Goal: Task Accomplishment & Management: Manage account settings

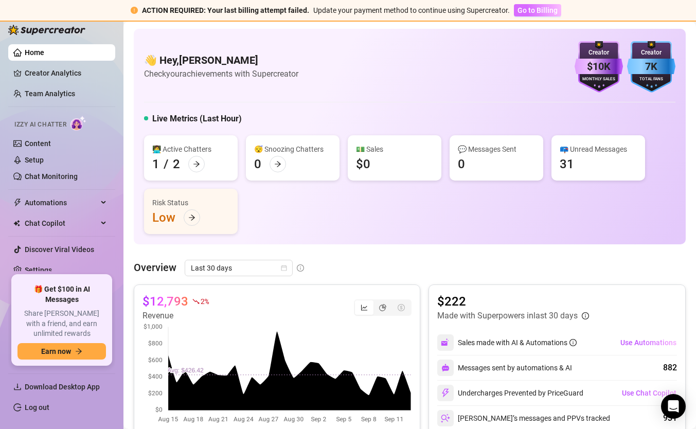
click at [535, 11] on span "Go to Billing" at bounding box center [537, 10] width 40 height 8
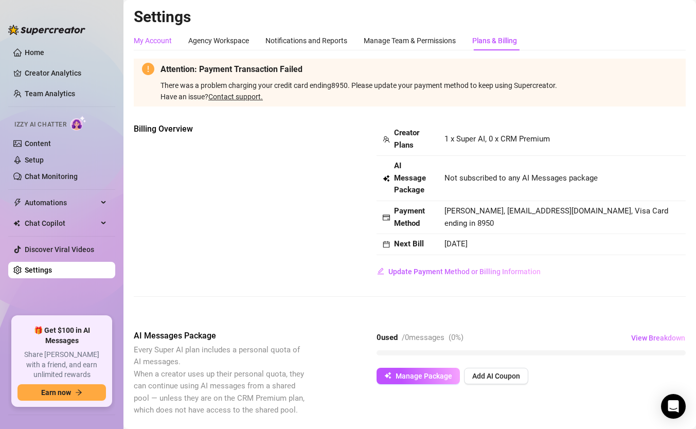
click at [162, 40] on div "My Account" at bounding box center [153, 40] width 38 height 11
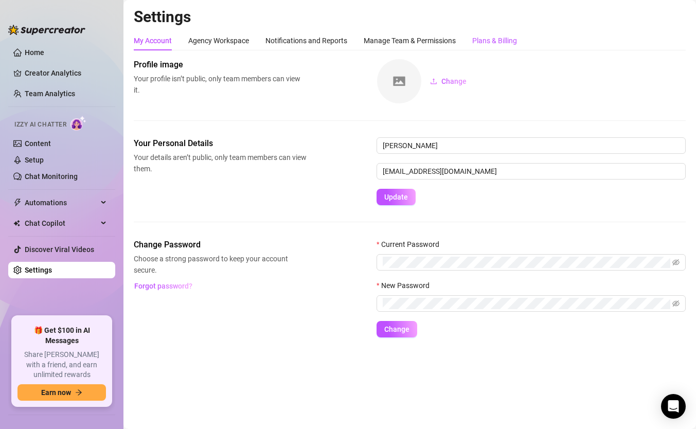
click at [494, 43] on div "Plans & Billing" at bounding box center [494, 40] width 45 height 11
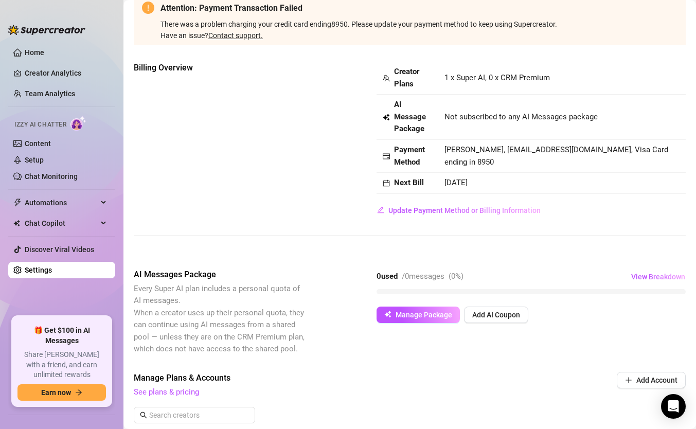
scroll to position [62, 0]
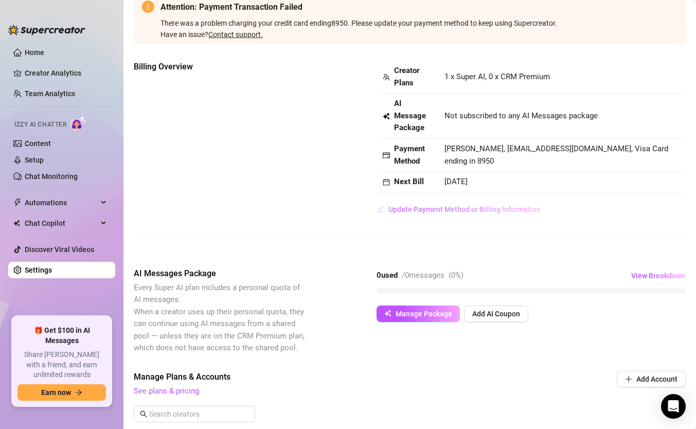
click at [439, 211] on span "Update Payment Method or Billing Information" at bounding box center [464, 209] width 152 height 8
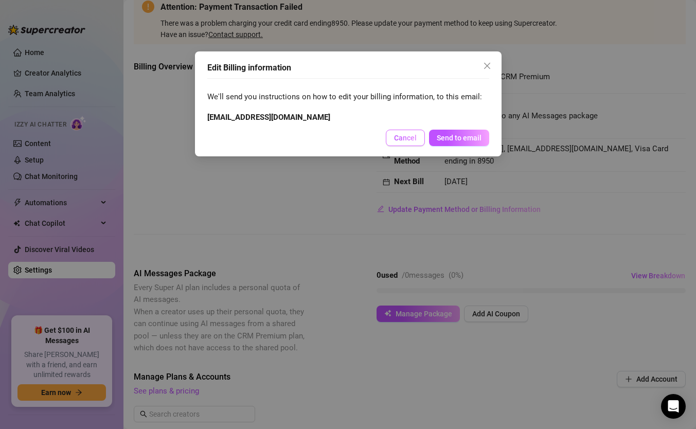
click at [411, 142] on button "Cancel" at bounding box center [405, 138] width 39 height 16
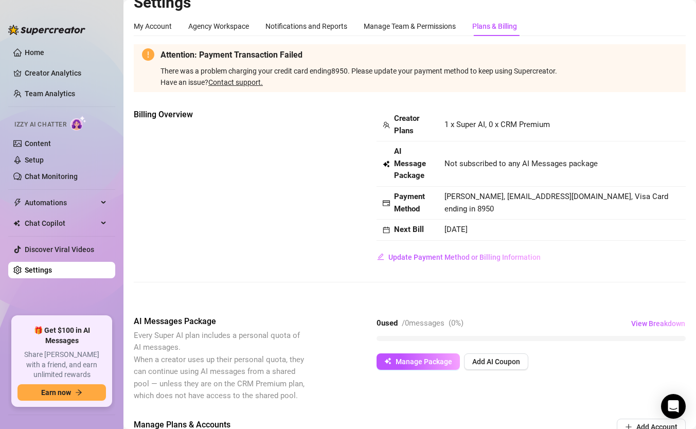
scroll to position [15, 0]
click at [421, 257] on span "Update Payment Method or Billing Information" at bounding box center [464, 256] width 152 height 8
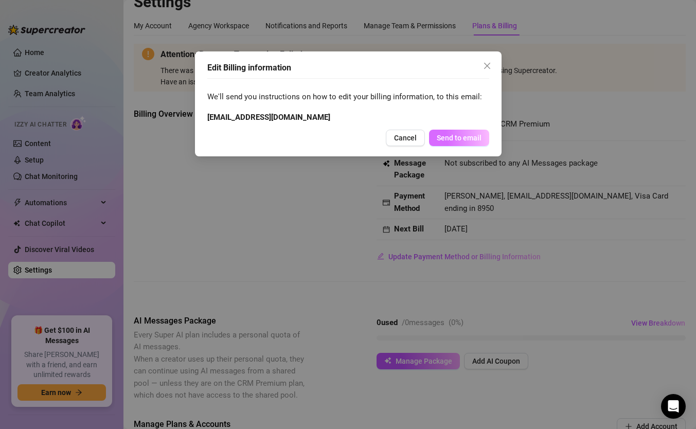
click at [457, 132] on button "Send to email" at bounding box center [459, 138] width 60 height 16
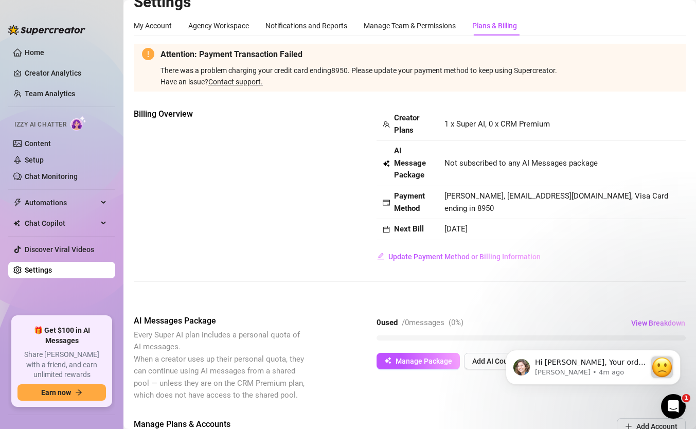
scroll to position [0, 0]
click at [636, 369] on p "[PERSON_NAME] • 4m ago" at bounding box center [590, 372] width 111 height 9
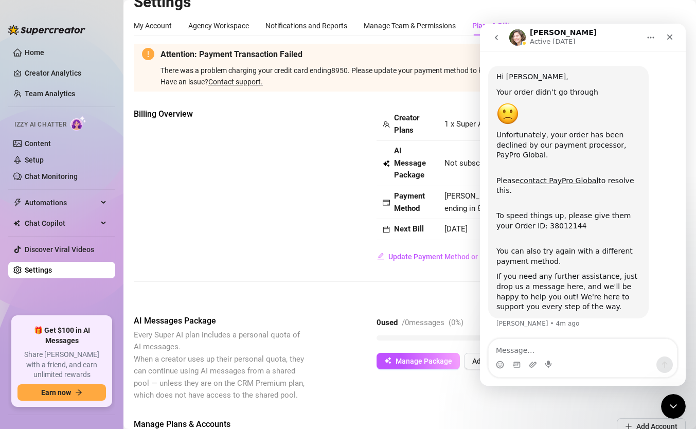
scroll to position [17, 0]
click at [540, 347] on textarea "Message…" at bounding box center [582, 347] width 188 height 17
type textarea "I updated my card, how do I get them to recharge?"
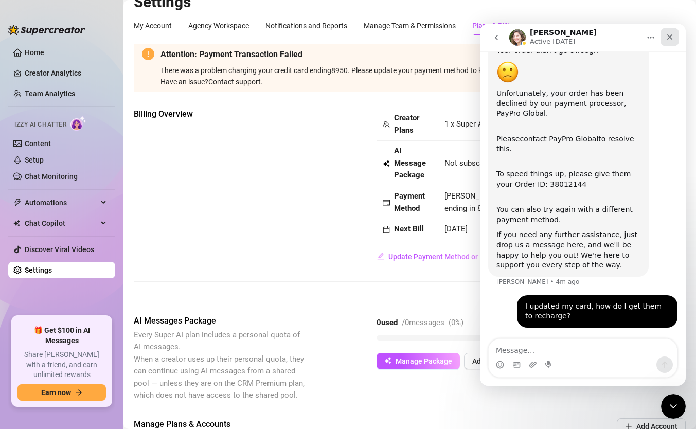
click at [672, 34] on icon "Close" at bounding box center [669, 37] width 8 height 8
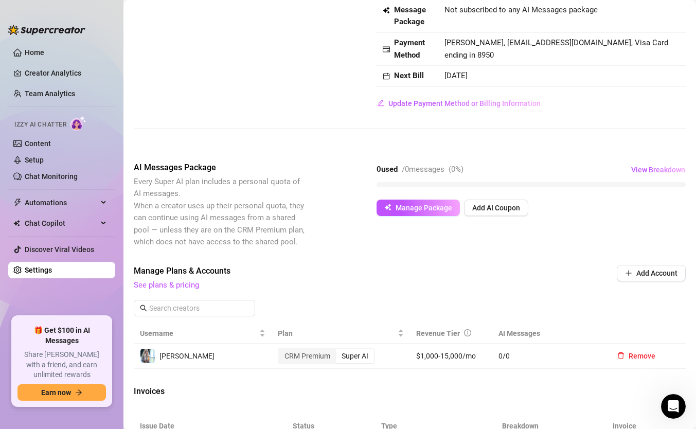
scroll to position [0, 0]
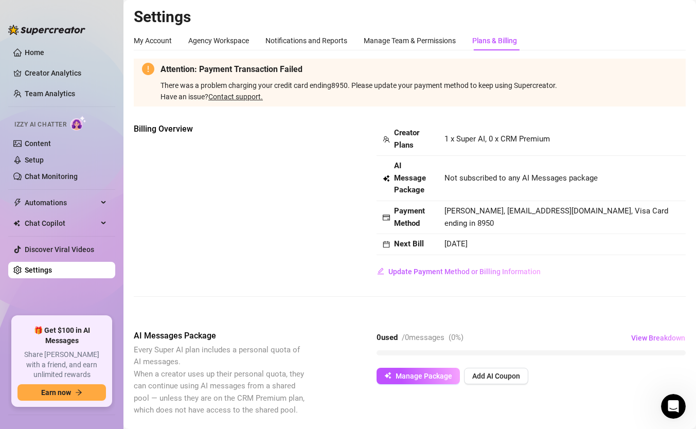
click at [239, 96] on link "Contact support." at bounding box center [235, 97] width 54 height 8
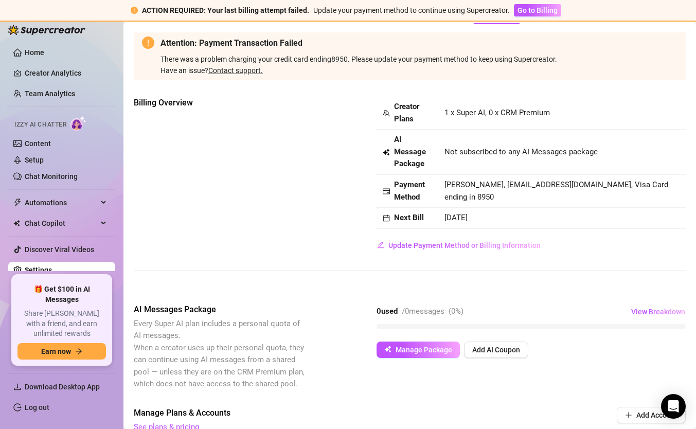
scroll to position [52, 0]
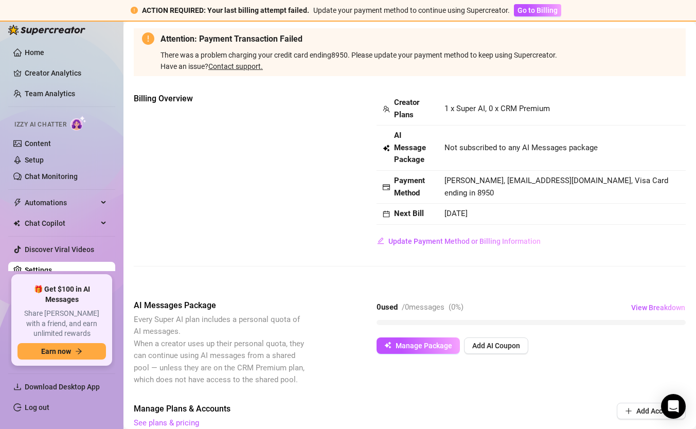
click at [464, 215] on span "[DATE]" at bounding box center [455, 213] width 23 height 9
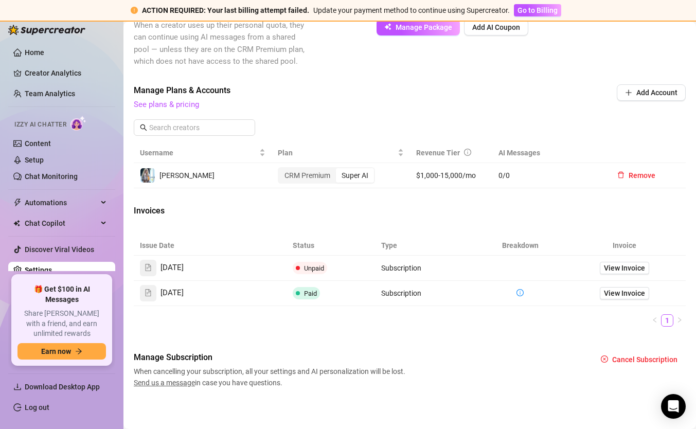
scroll to position [371, 0]
click at [636, 265] on span "View Invoice" at bounding box center [624, 266] width 41 height 11
click at [674, 405] on icon "Open Intercom Messenger" at bounding box center [673, 405] width 12 height 13
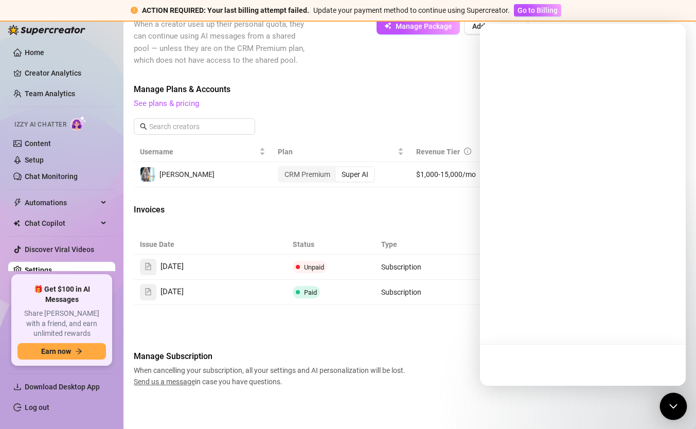
scroll to position [0, 0]
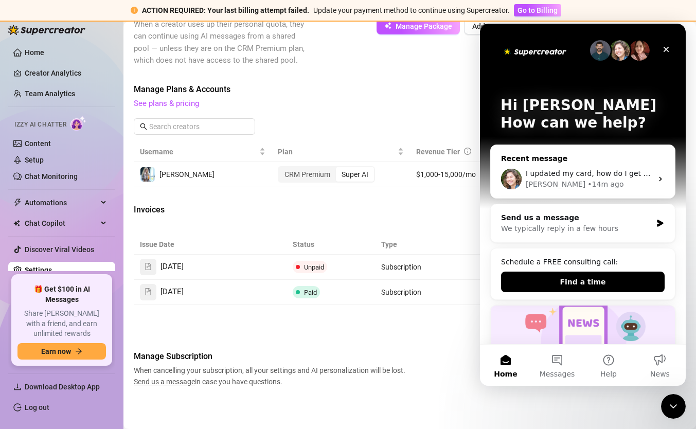
click at [622, 171] on span "I updated my card, how do I get them to recharge?" at bounding box center [617, 173] width 184 height 8
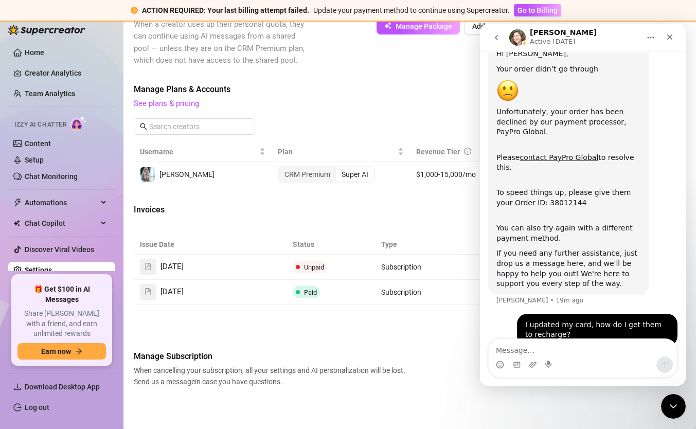
scroll to position [59, 0]
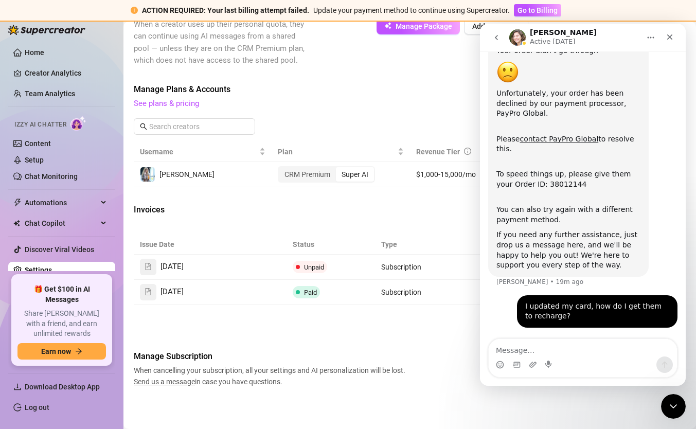
click at [498, 38] on icon "go back" at bounding box center [496, 37] width 8 height 8
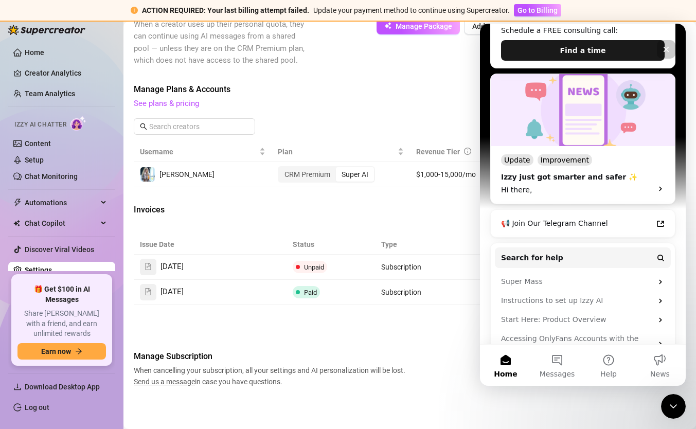
scroll to position [232, 0]
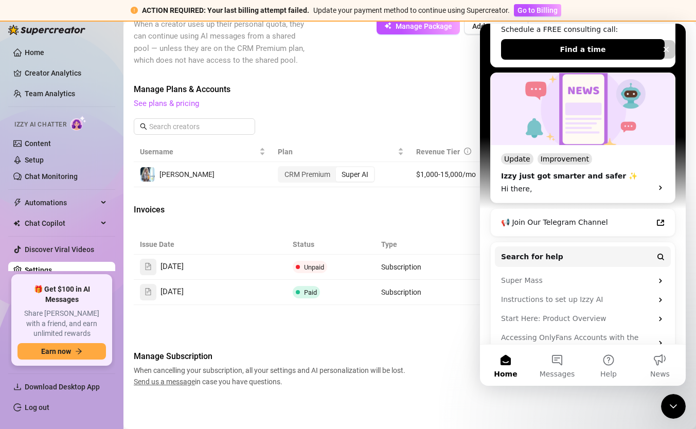
click at [431, 383] on div "Manage Subscription When cancelling your subscription, all your settings and AI…" at bounding box center [410, 368] width 552 height 37
click at [669, 48] on icon "Close" at bounding box center [666, 49] width 8 height 8
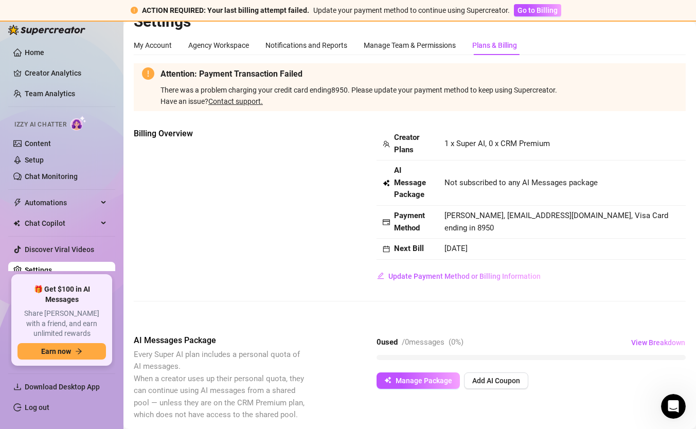
scroll to position [0, 0]
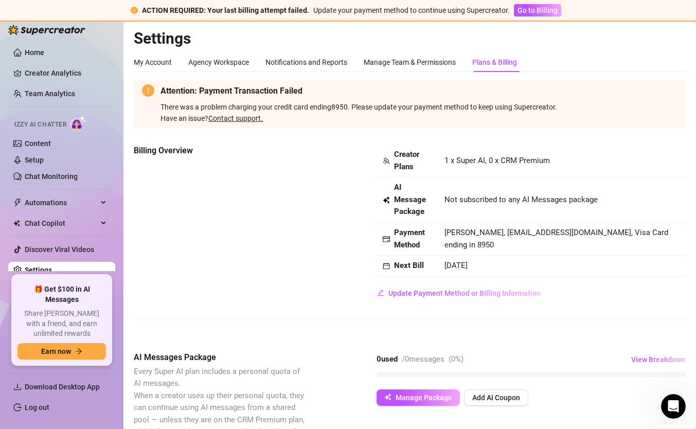
click at [234, 117] on link "Contact support." at bounding box center [235, 118] width 54 height 8
click at [520, 12] on span "Go to Billing" at bounding box center [537, 10] width 40 height 8
click at [503, 63] on div "Plans & Billing" at bounding box center [494, 62] width 45 height 11
click at [167, 60] on div "My Account" at bounding box center [153, 62] width 38 height 11
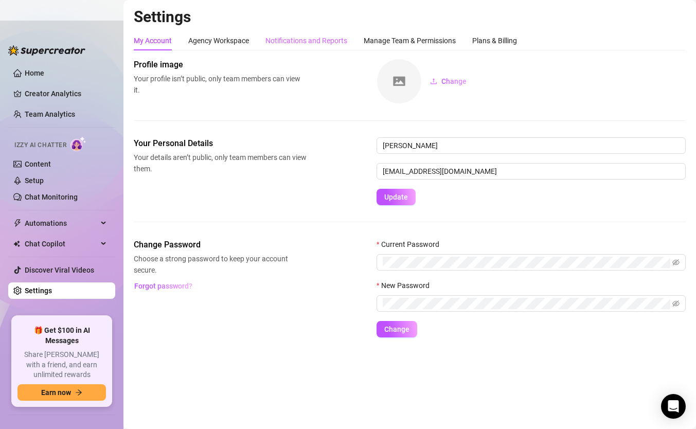
click at [312, 34] on div "Notifications and Reports" at bounding box center [306, 41] width 82 height 20
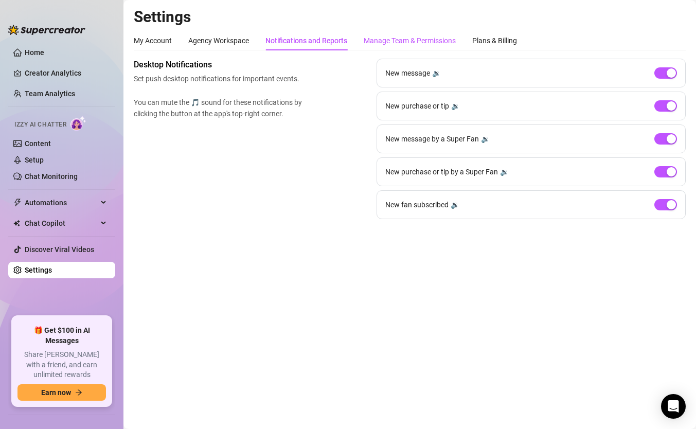
click at [390, 40] on div "Manage Team & Permissions" at bounding box center [409, 40] width 92 height 11
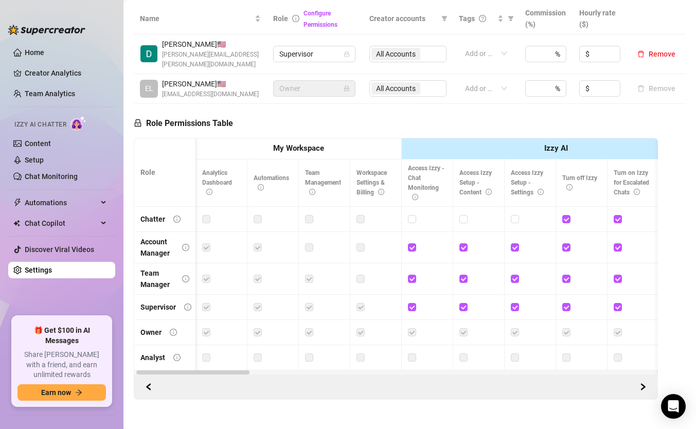
scroll to position [0, 10]
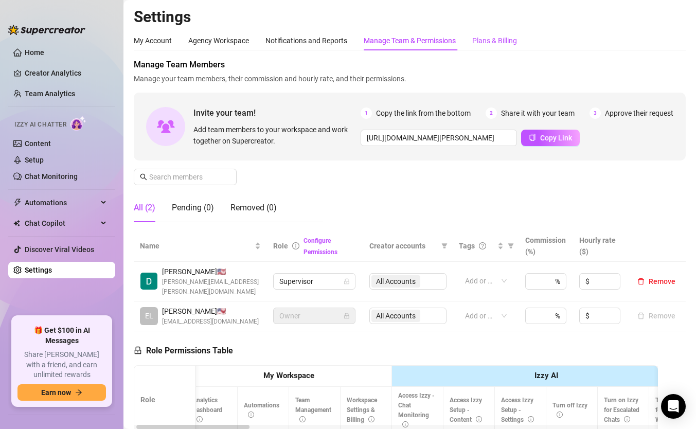
click at [499, 39] on div "Plans & Billing" at bounding box center [494, 40] width 45 height 11
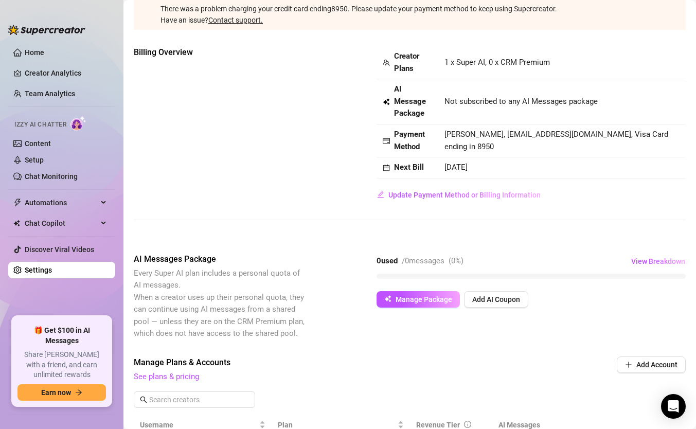
scroll to position [78, 0]
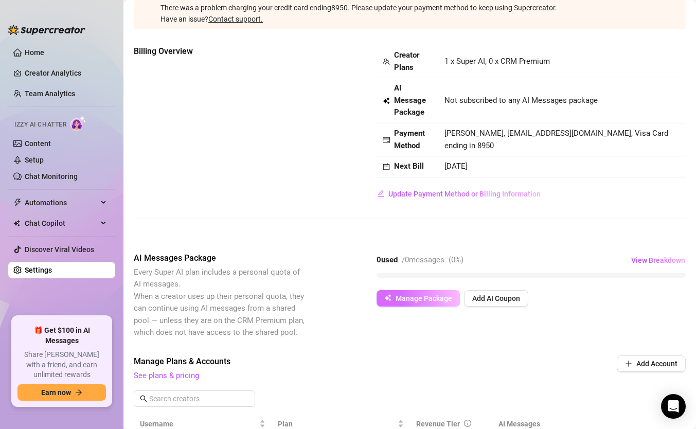
click at [437, 296] on span "Manage Package" at bounding box center [423, 298] width 57 height 8
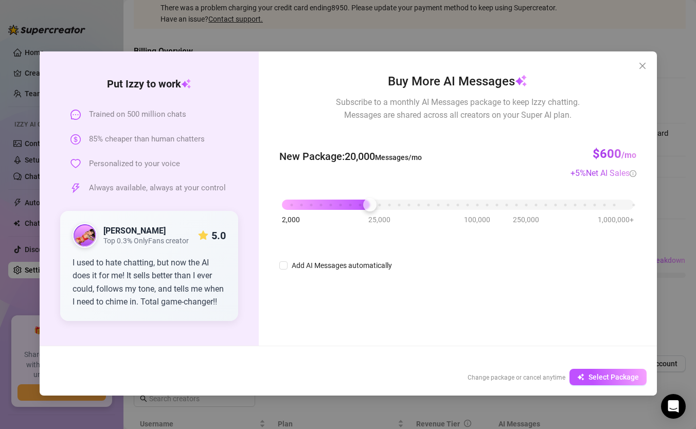
click at [371, 203] on div "2,000 25,000 100,000 250,000 1,000,000+" at bounding box center [457, 200] width 351 height 6
drag, startPoint x: 370, startPoint y: 204, endPoint x: 244, endPoint y: 194, distance: 126.3
click at [244, 194] on div "Put Izzy to work Trained on 500 million chats 85% cheaper than human chatters P…" at bounding box center [348, 198] width 617 height 294
click at [642, 68] on icon "close" at bounding box center [642, 66] width 8 height 8
